Goal: Task Accomplishment & Management: Manage account settings

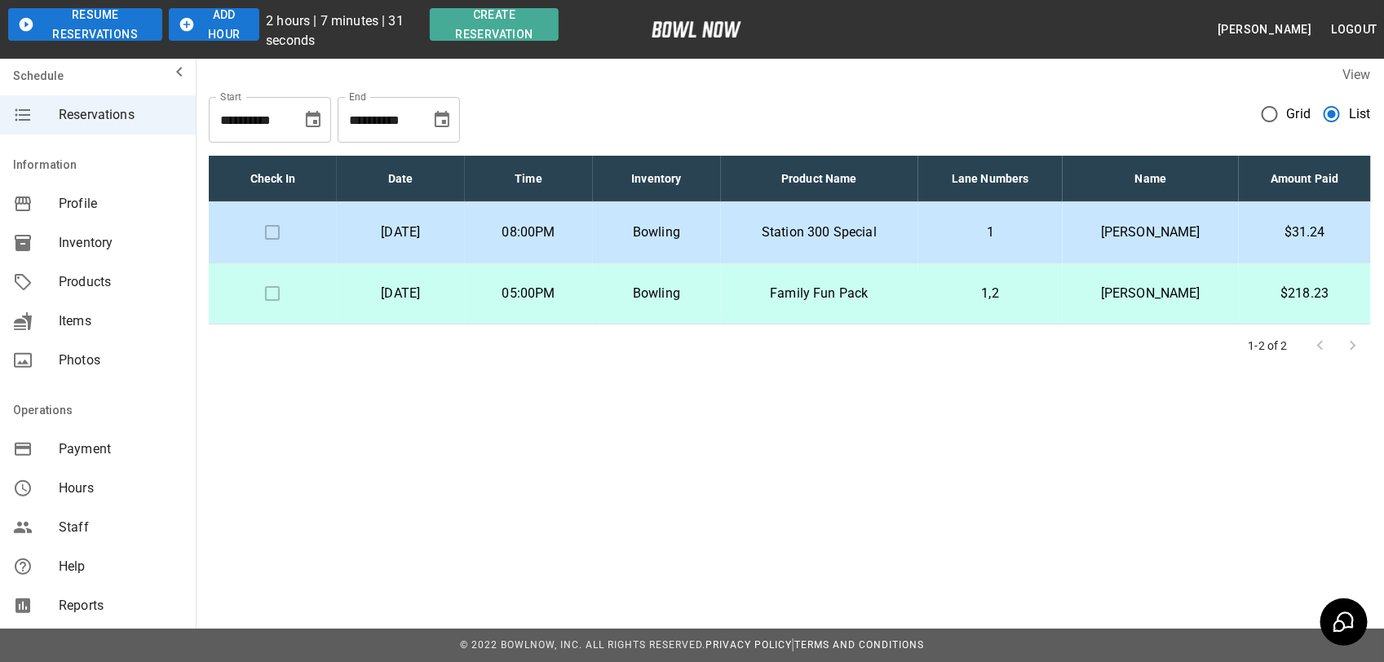
click at [881, 237] on p "Station 300 Special" at bounding box center [819, 233] width 171 height 20
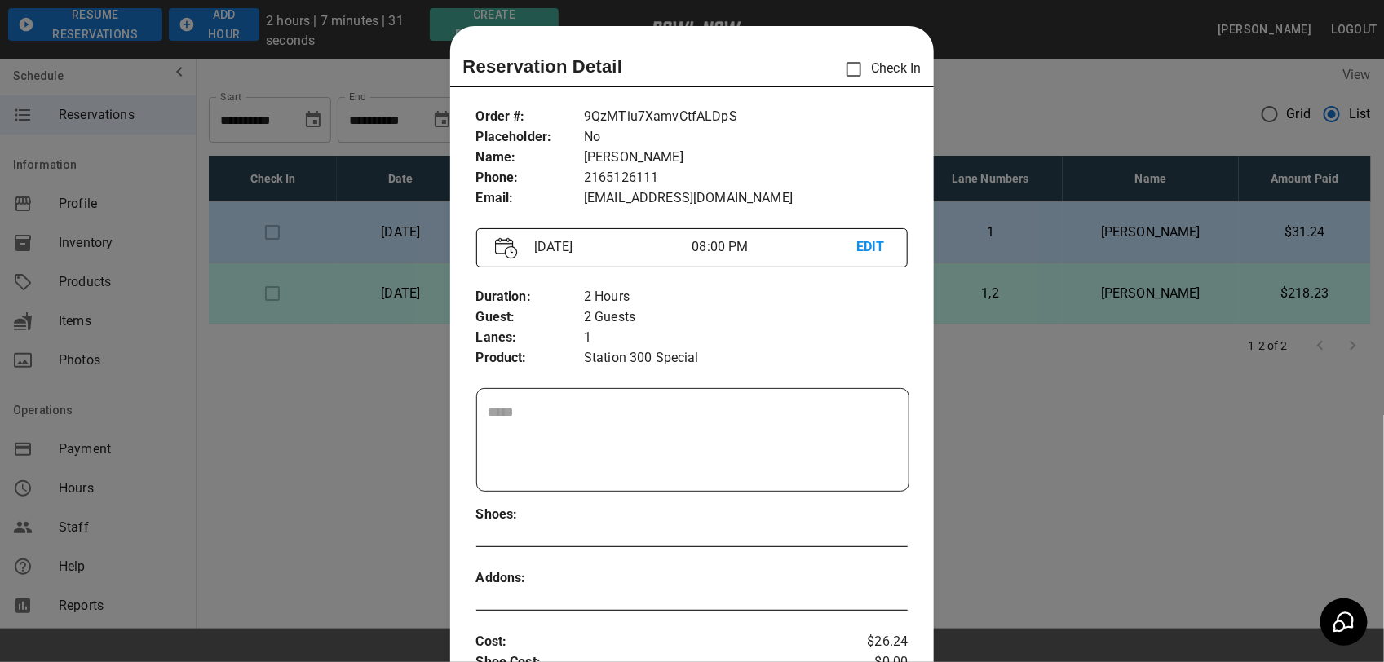
scroll to position [26, 0]
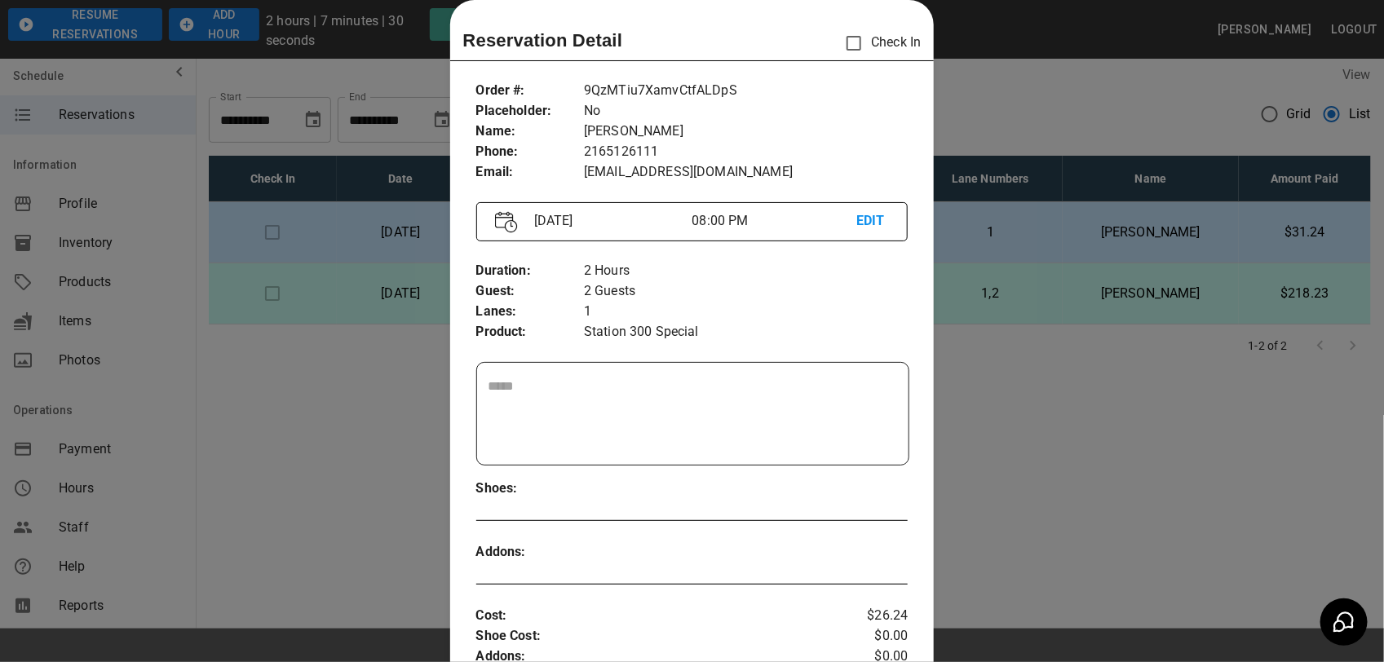
click at [1212, 117] on div at bounding box center [692, 331] width 1384 height 662
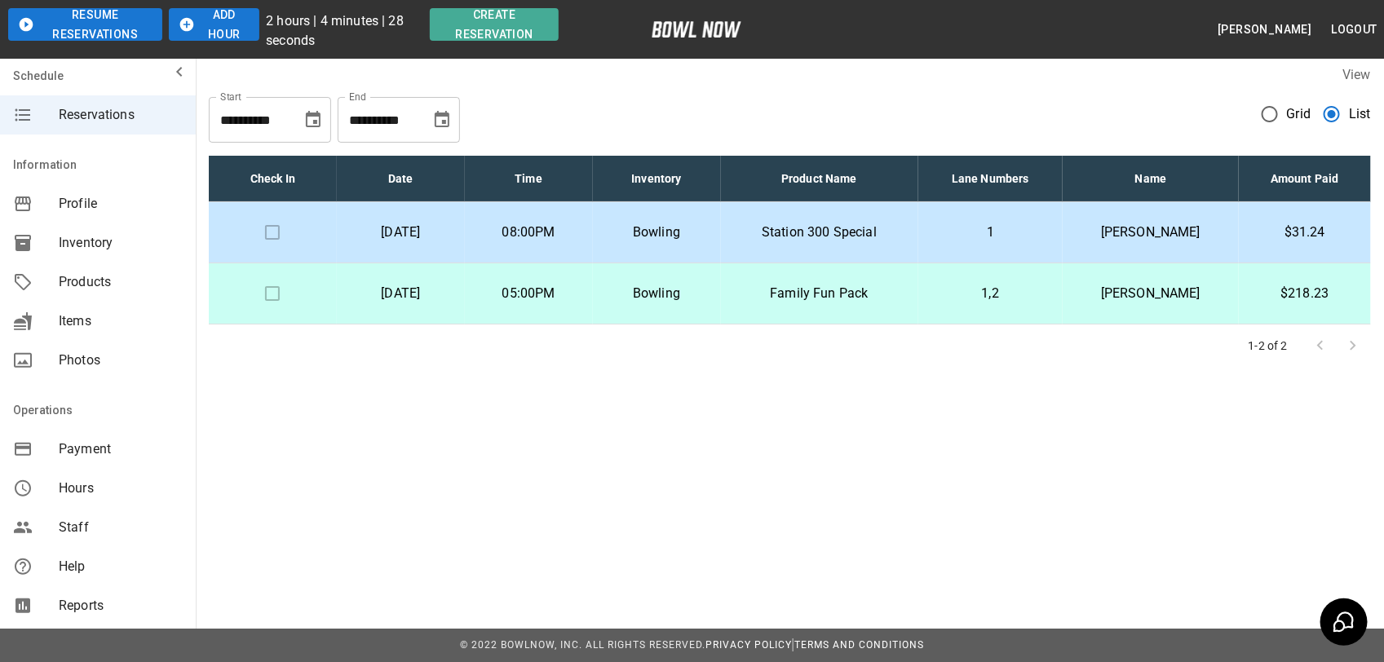
click at [1159, 229] on p "[PERSON_NAME]" at bounding box center [1150, 233] width 150 height 20
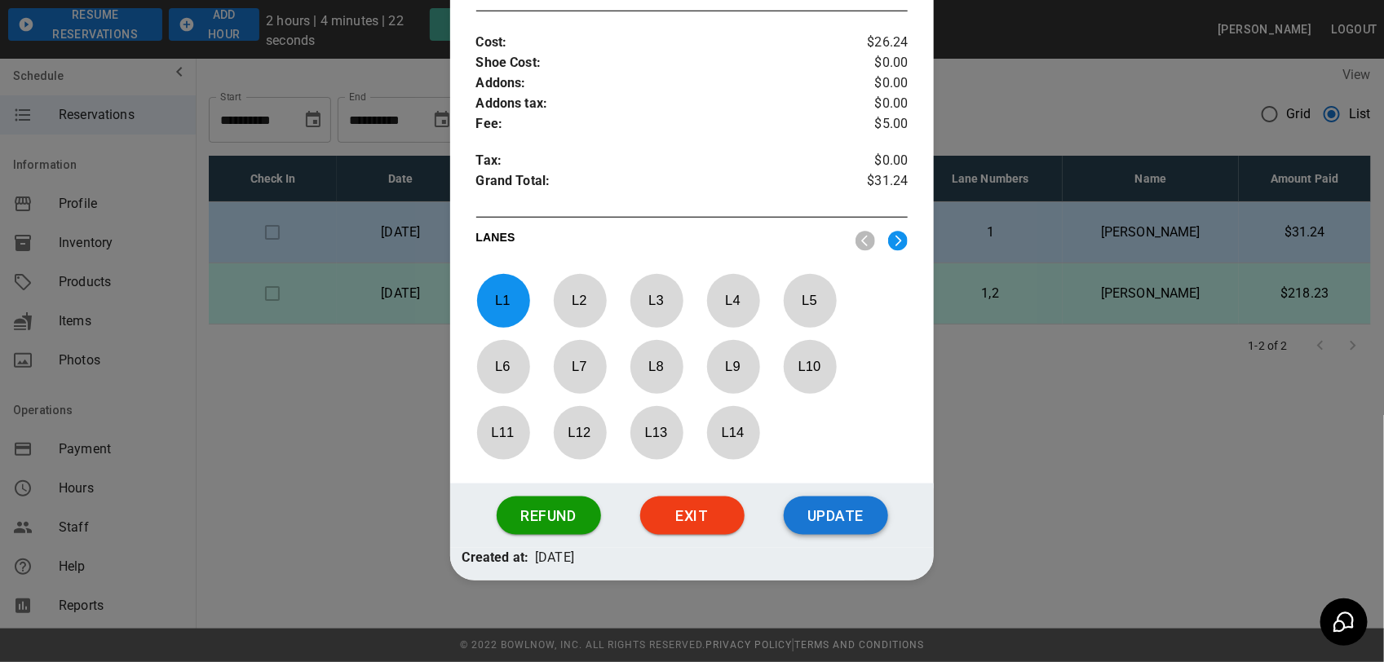
click at [825, 506] on button "Update" at bounding box center [836, 516] width 104 height 39
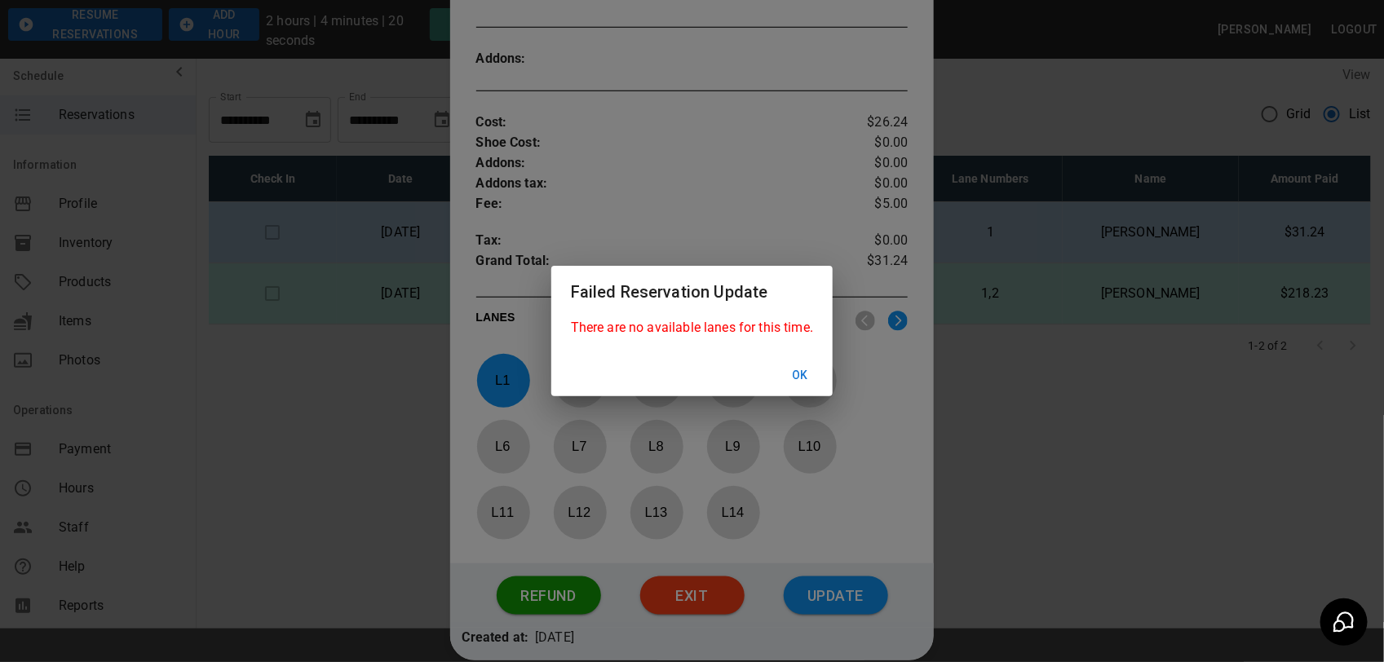
click at [804, 385] on button "Ok" at bounding box center [800, 375] width 52 height 30
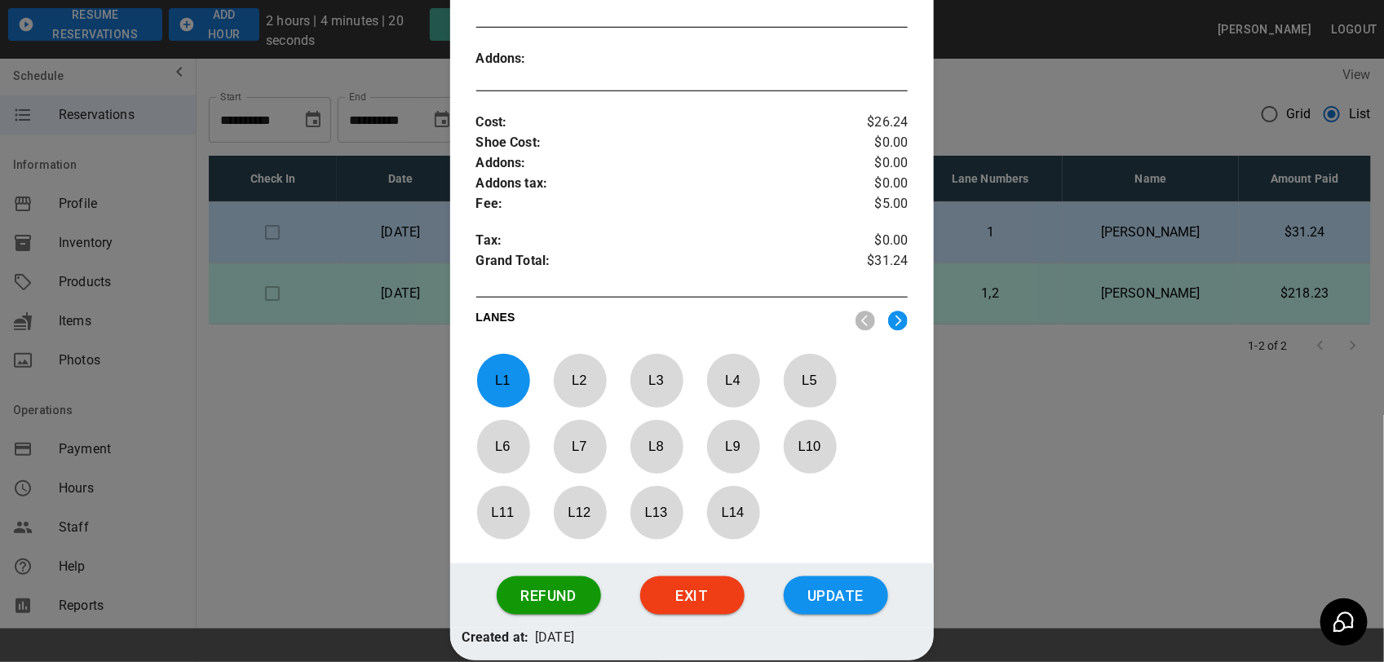
scroll to position [205, 0]
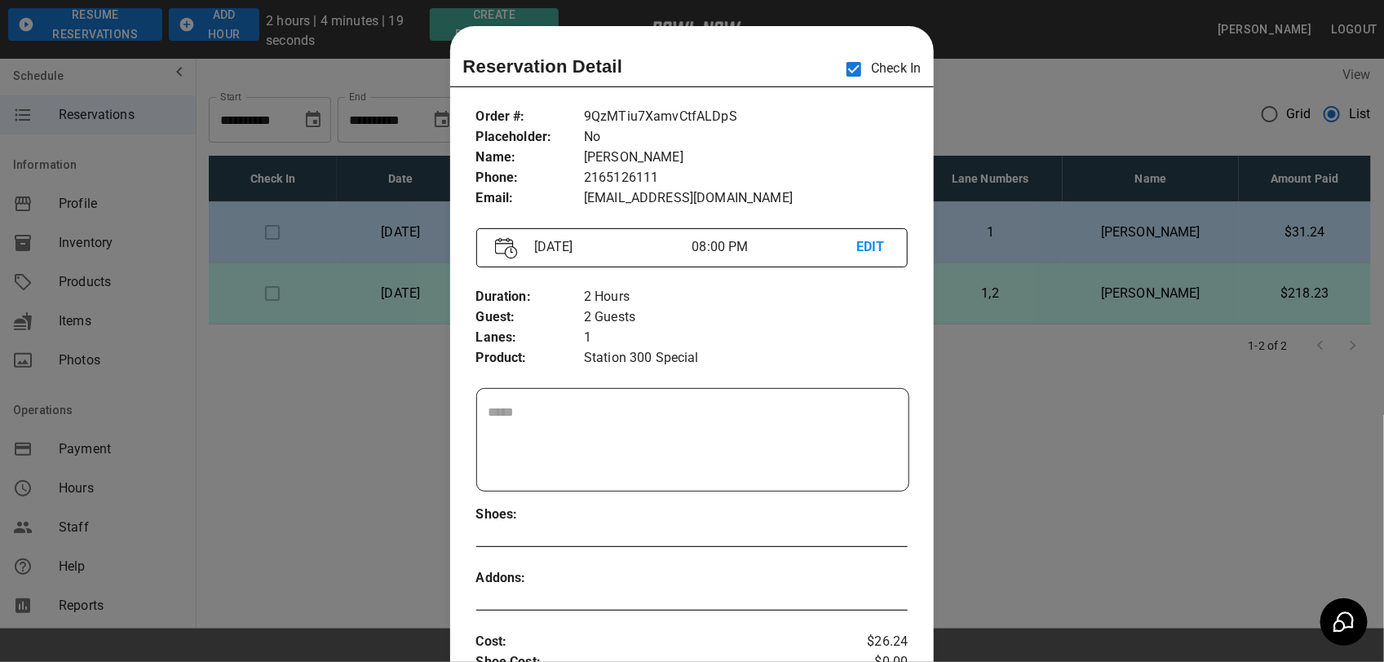
click at [1074, 80] on div at bounding box center [692, 331] width 1384 height 662
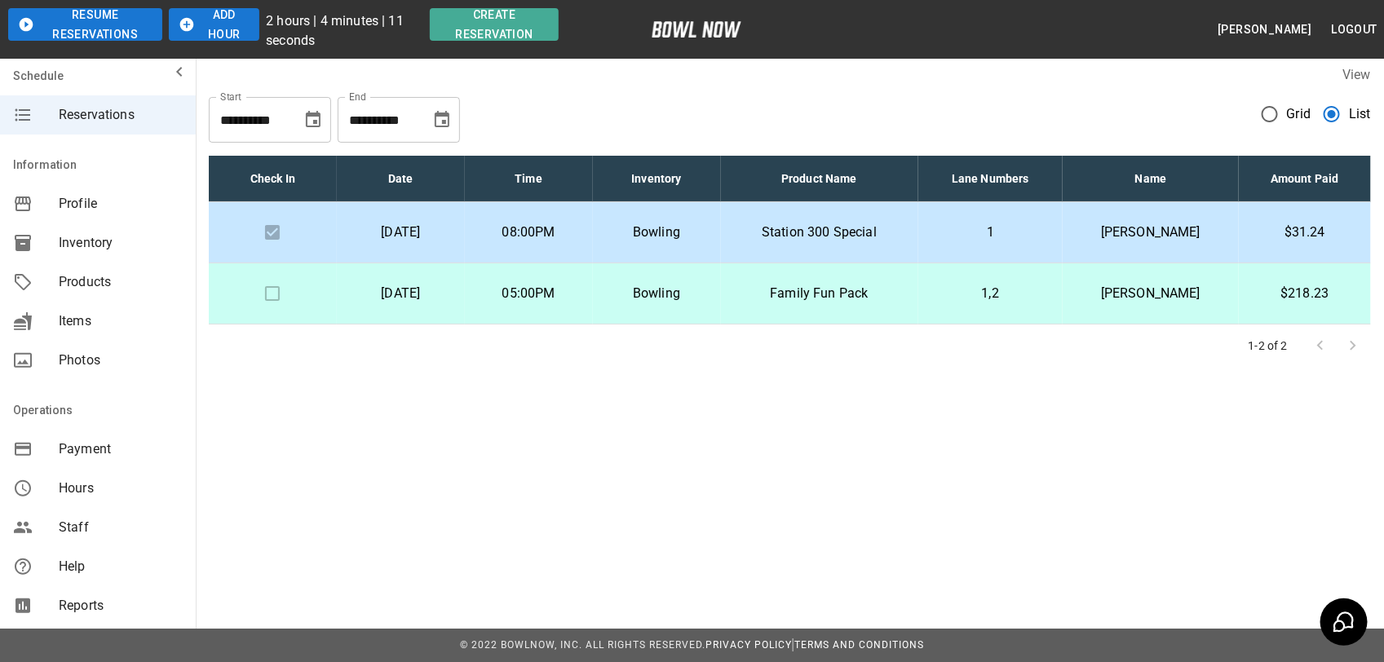
click at [221, 21] on button "Add Hour" at bounding box center [214, 24] width 91 height 33
click at [220, 20] on button "Add Hour" at bounding box center [214, 24] width 91 height 33
